Goal: Obtain resource: Download file/media

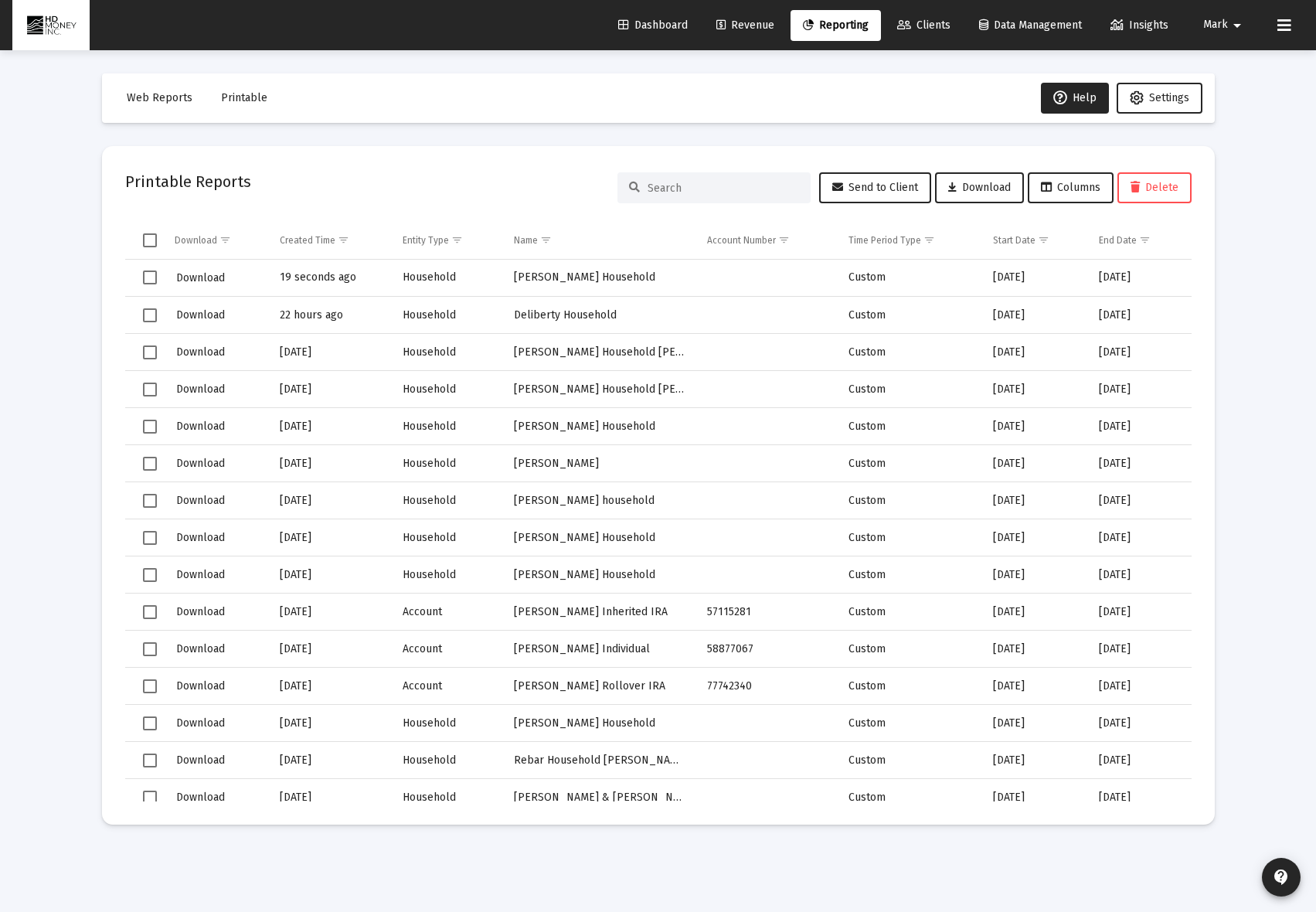
click at [812, 28] on span "Reporting" at bounding box center [835, 25] width 66 height 13
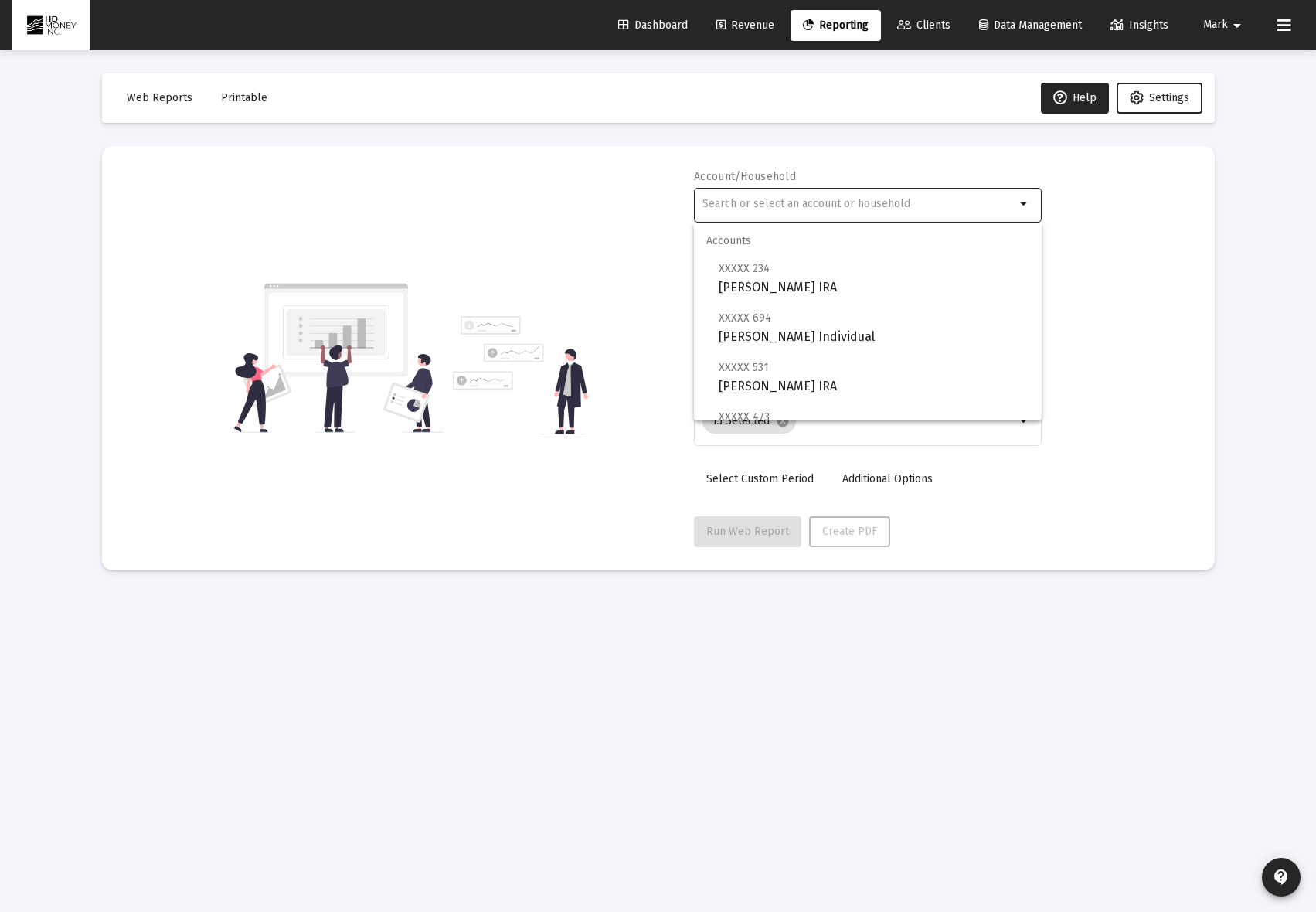
click at [733, 200] on input "text" at bounding box center [859, 204] width 313 height 13
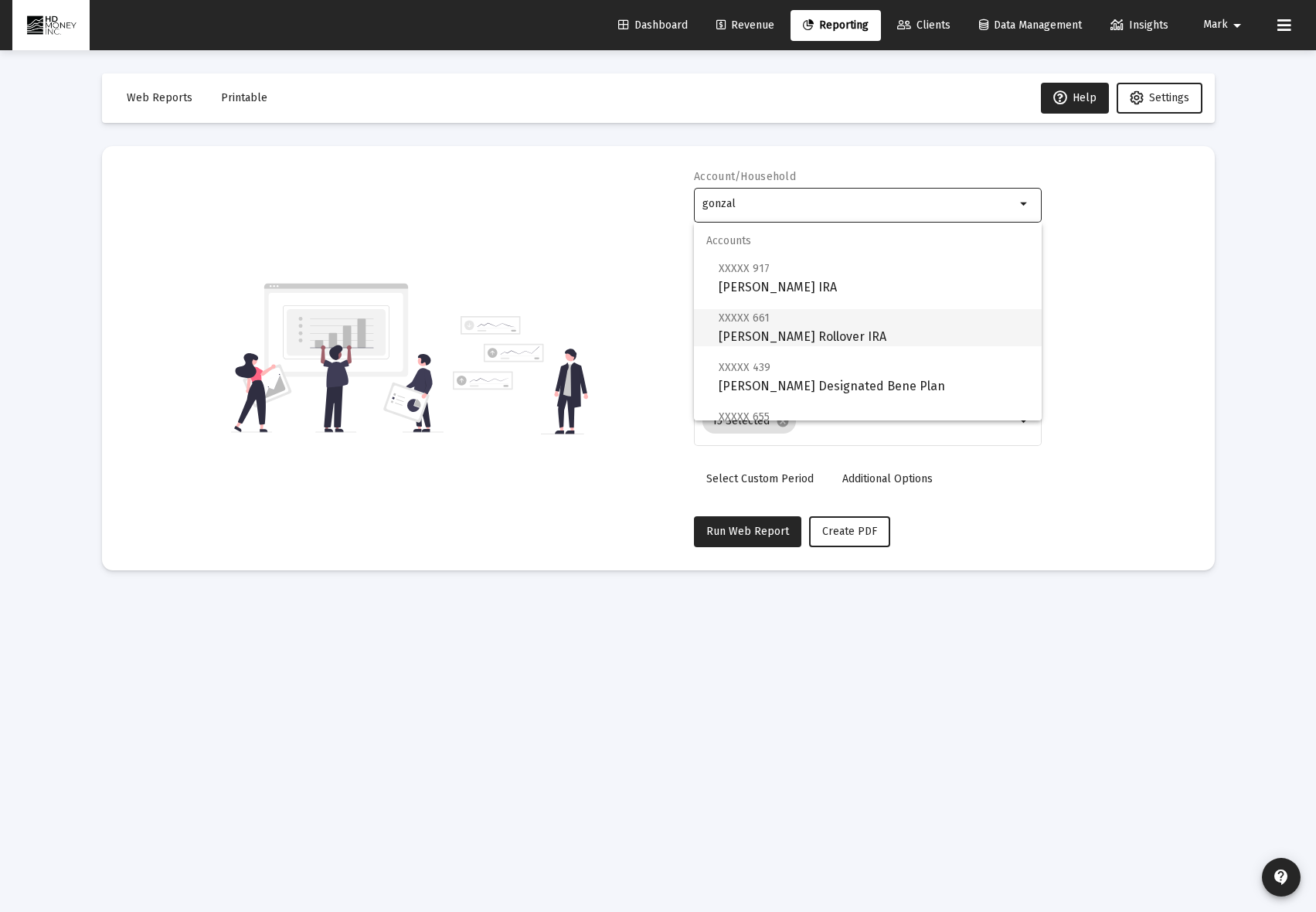
scroll to position [112, 0]
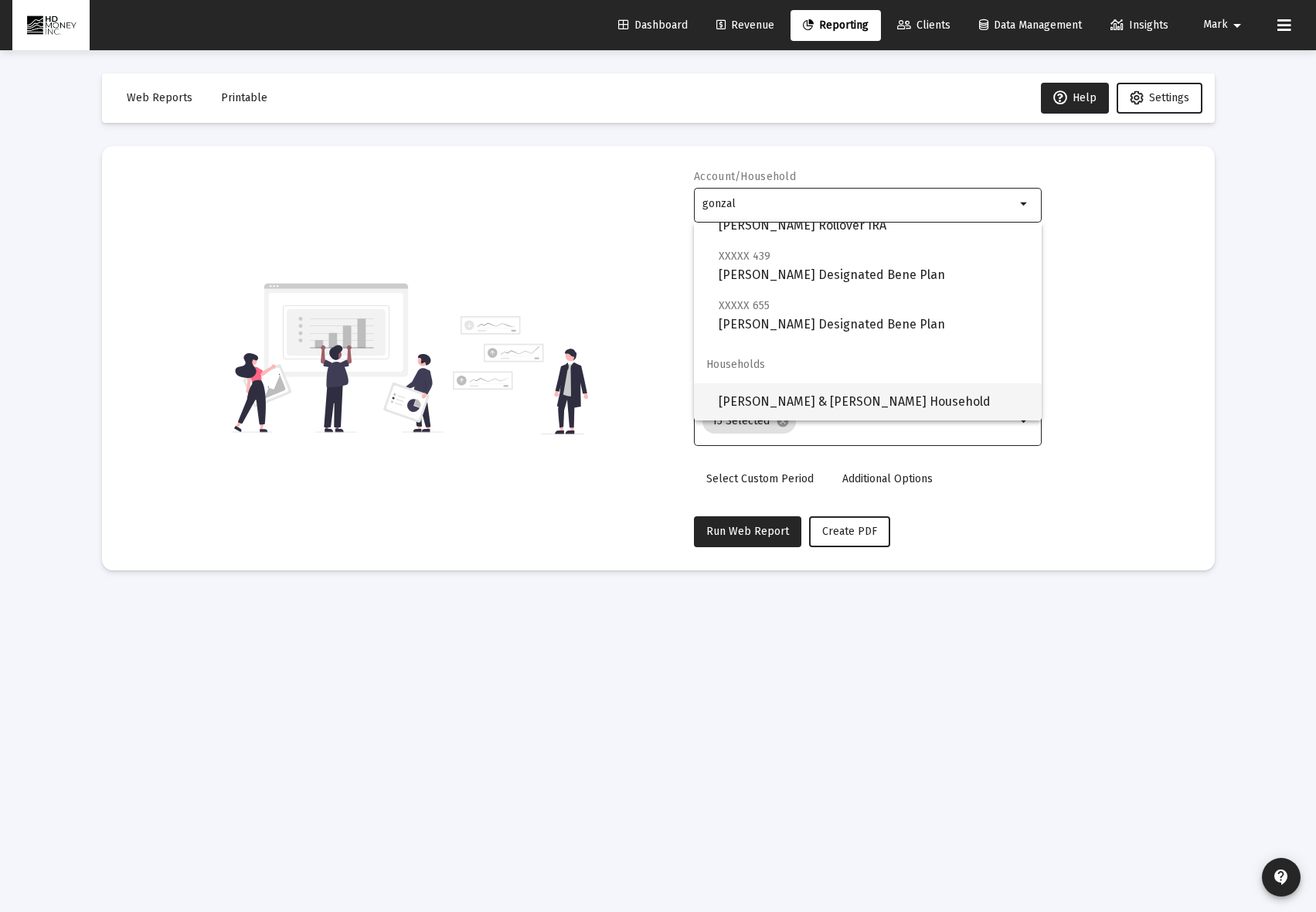
click at [848, 397] on span "[PERSON_NAME] & [PERSON_NAME] Household" at bounding box center [874, 402] width 311 height 37
type input "[PERSON_NAME] & [PERSON_NAME] Household"
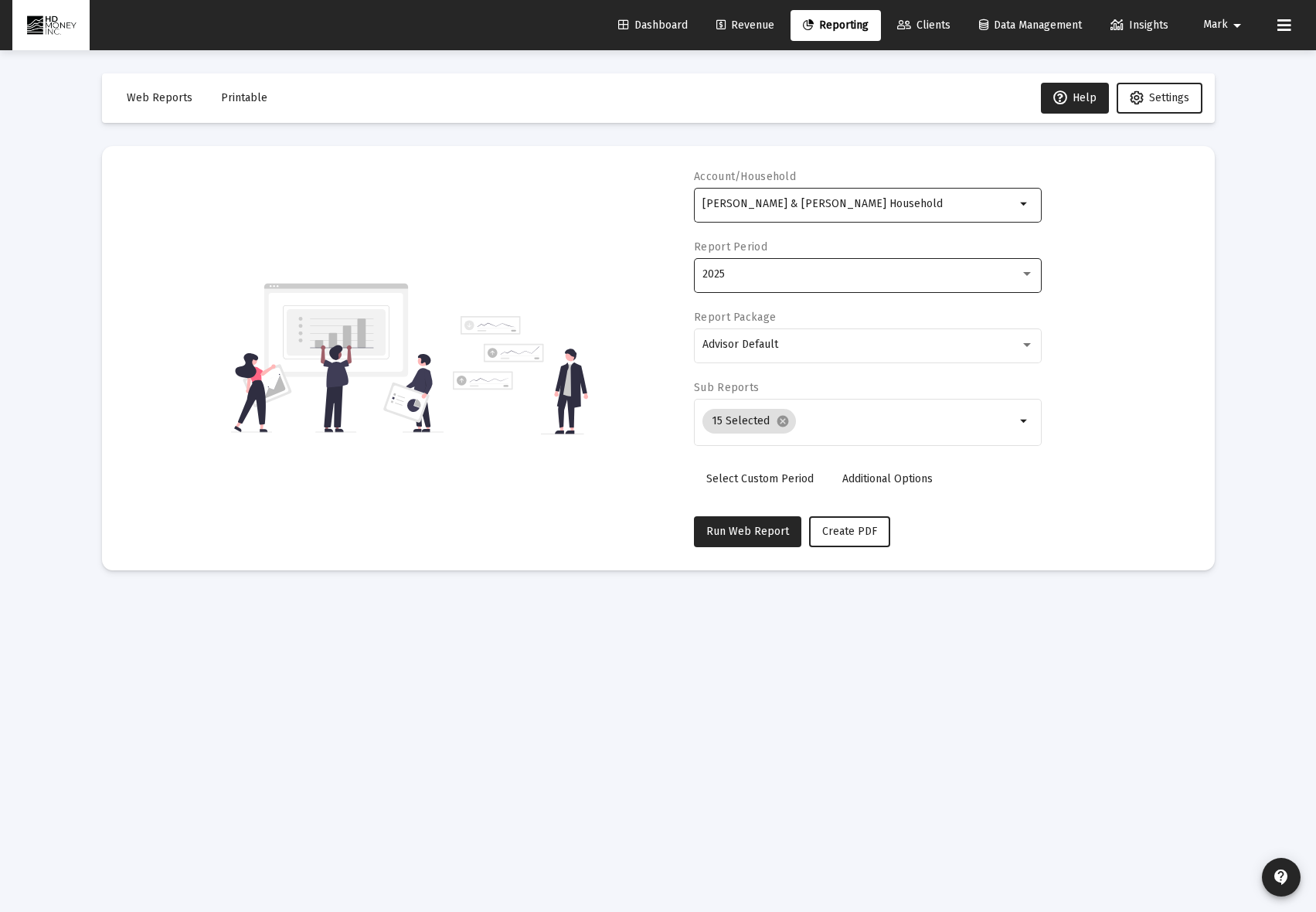
click at [786, 282] on div "2025" at bounding box center [869, 274] width 331 height 38
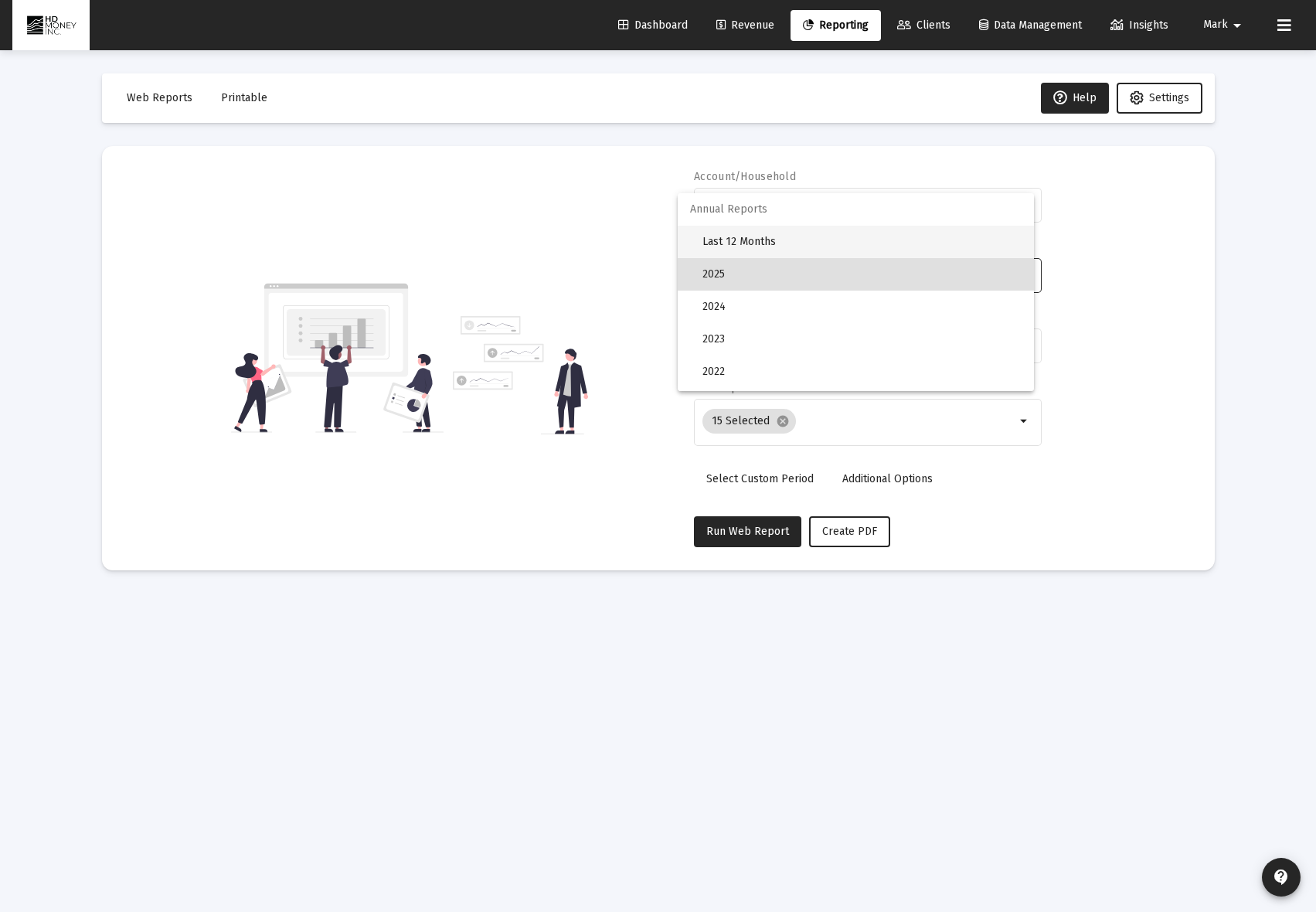
click at [772, 251] on span "Last 12 Months" at bounding box center [863, 241] width 320 height 32
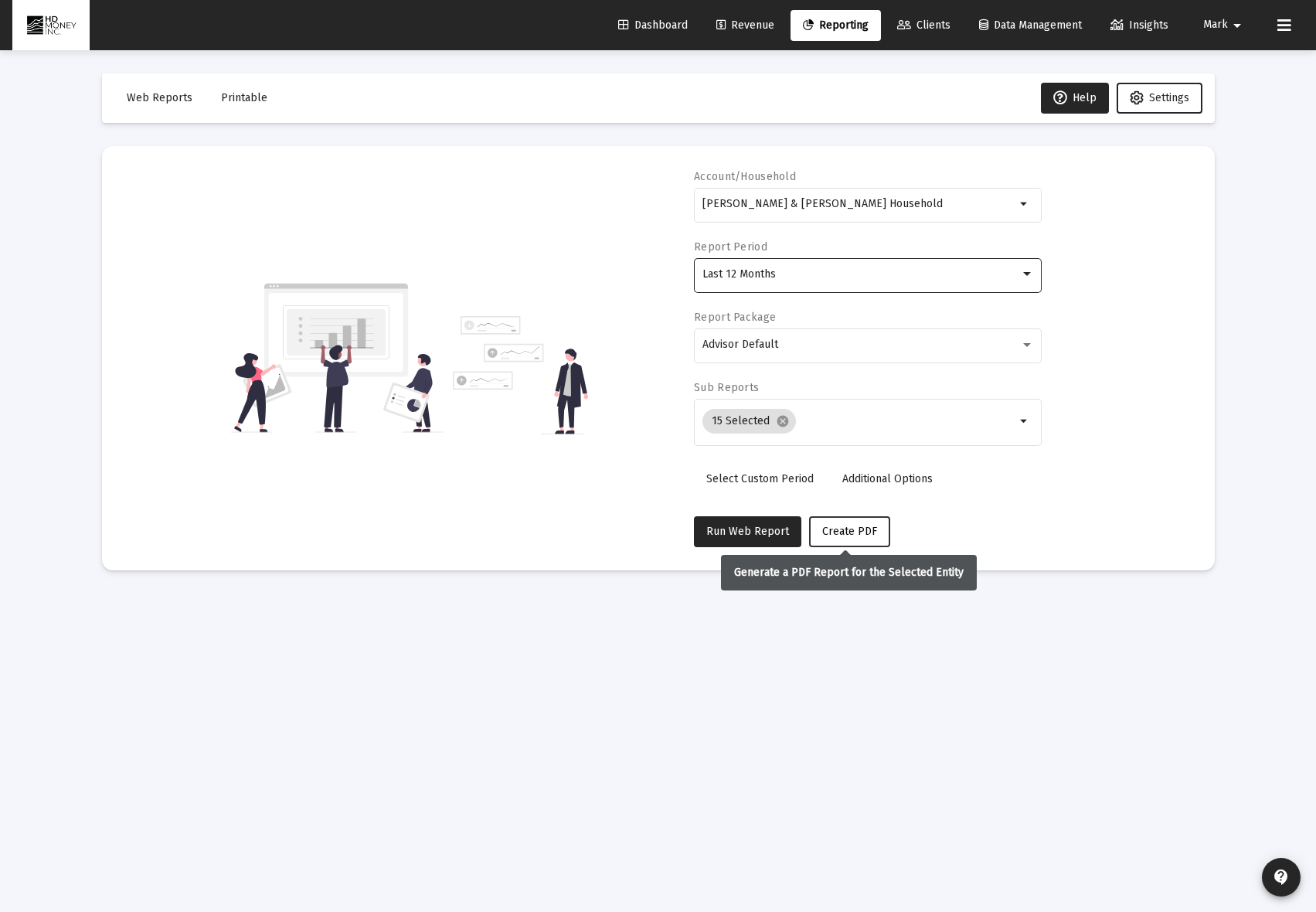
click at [846, 520] on button "Create PDF" at bounding box center [849, 532] width 81 height 31
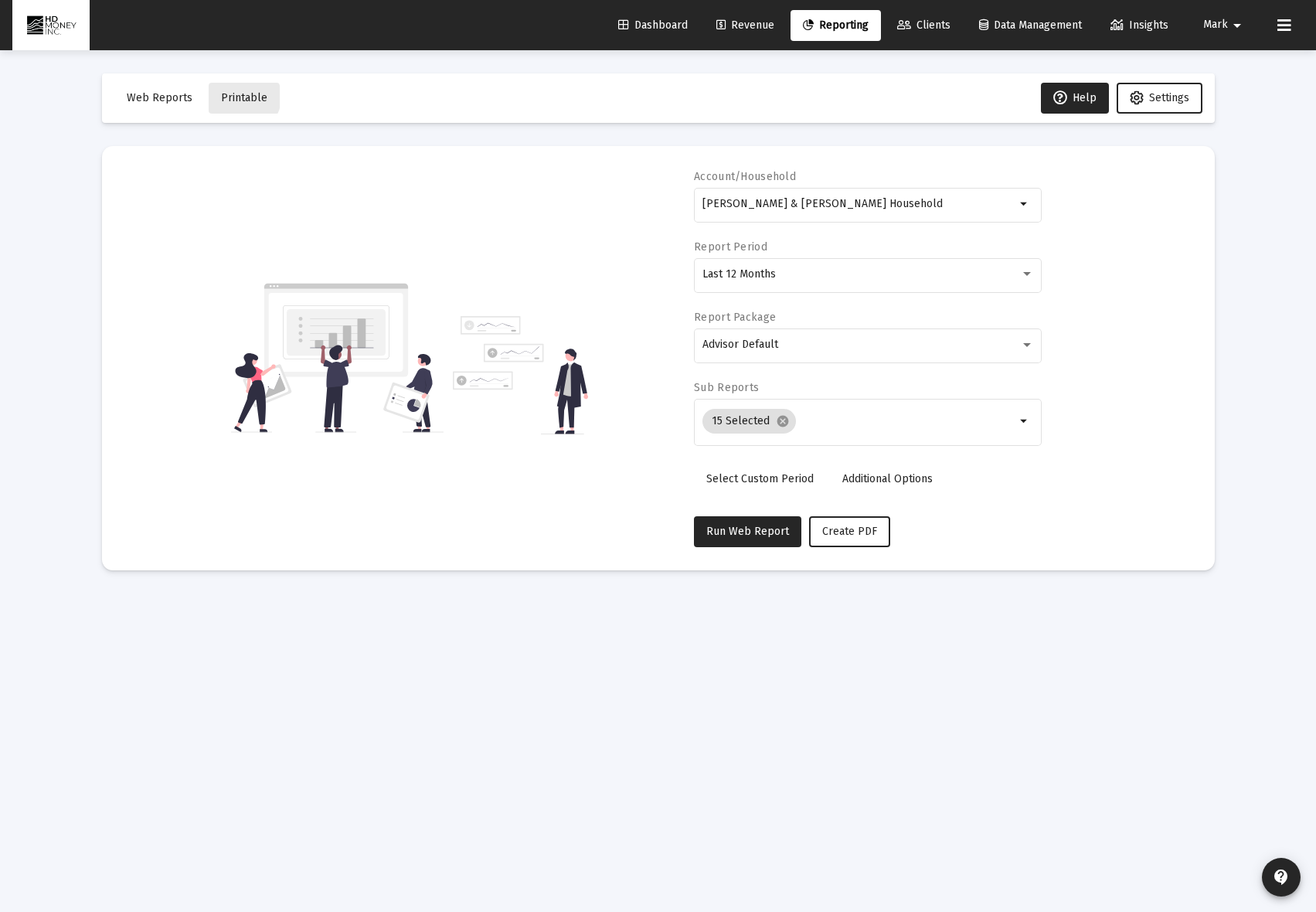
click at [236, 97] on span "Printable" at bounding box center [243, 97] width 46 height 13
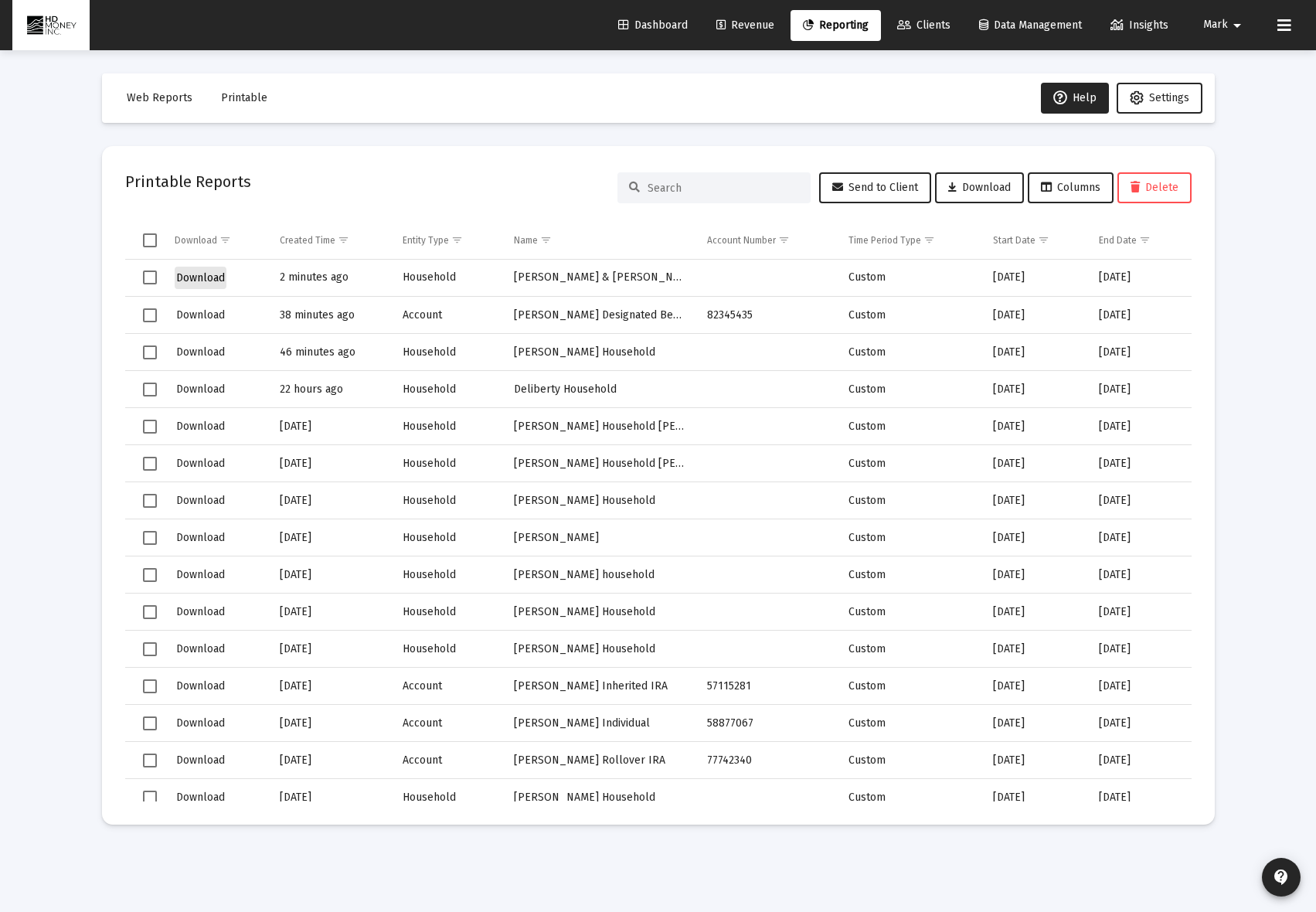
click at [205, 279] on span "Download" at bounding box center [201, 278] width 49 height 13
